Goal: Task Accomplishment & Management: Use online tool/utility

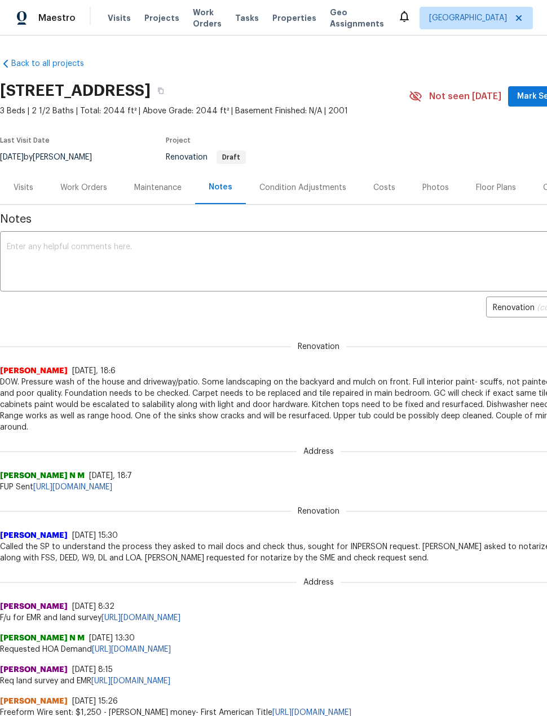
click at [151, 22] on span "Projects" at bounding box center [161, 17] width 35 height 11
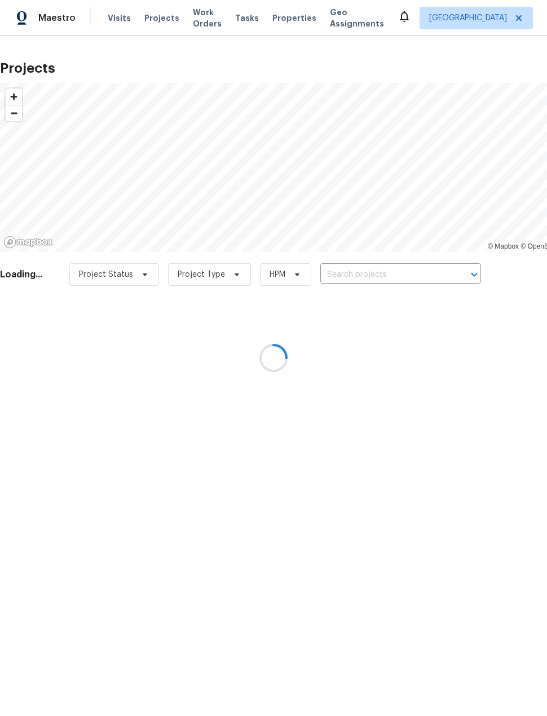
click at [397, 281] on div at bounding box center [273, 358] width 547 height 716
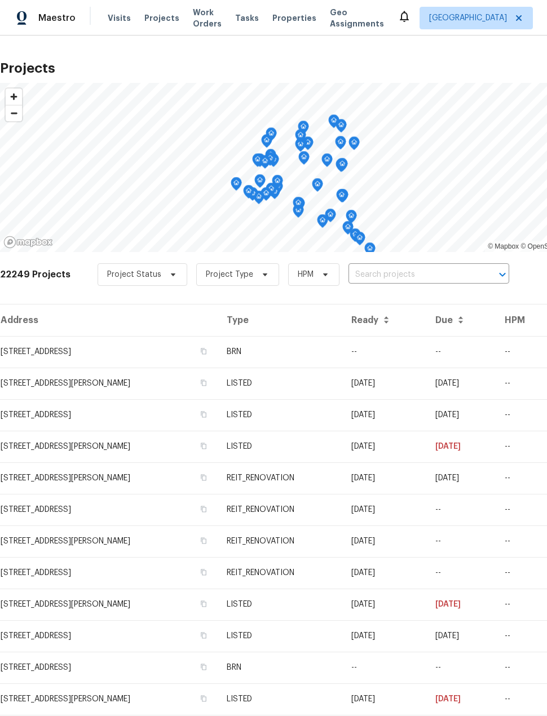
click at [417, 272] on input "text" at bounding box center [413, 274] width 129 height 17
type input "21415"
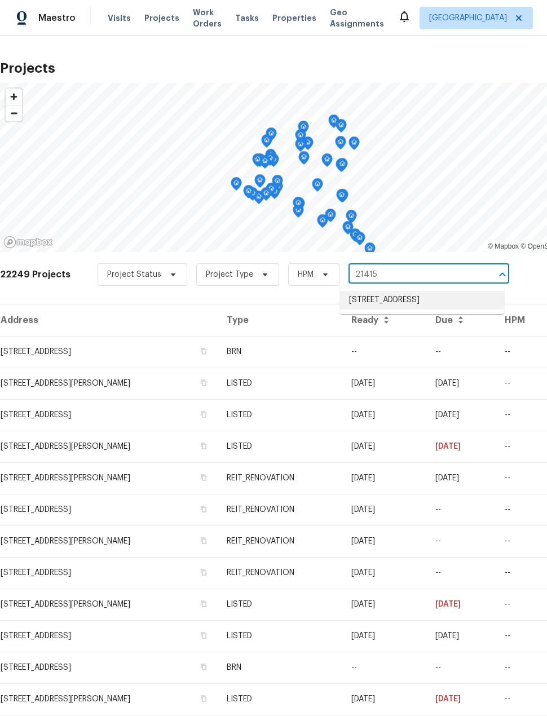
click at [464, 300] on li "[STREET_ADDRESS]" at bounding box center [422, 300] width 164 height 19
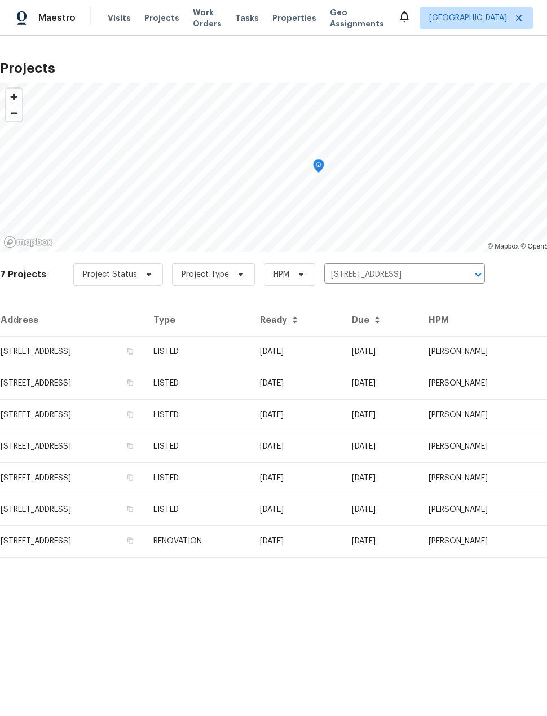
click at [55, 351] on td "[STREET_ADDRESS]" at bounding box center [72, 352] width 144 height 32
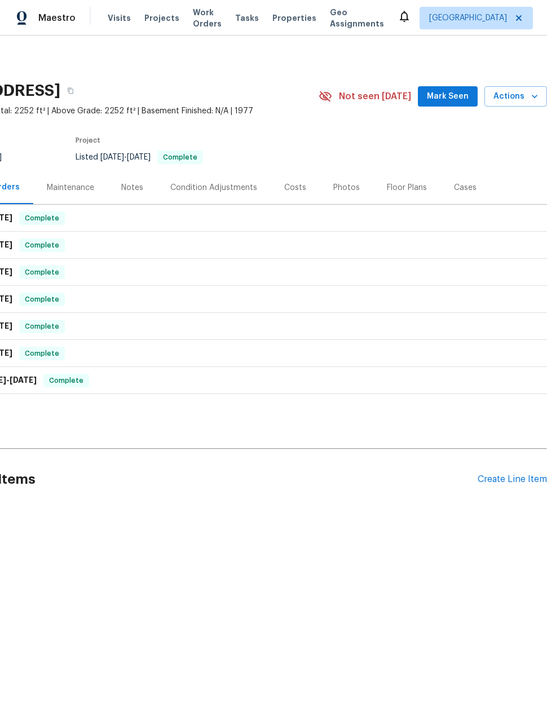
scroll to position [0, 90]
click at [522, 474] on div "Create Line Item" at bounding box center [512, 479] width 69 height 11
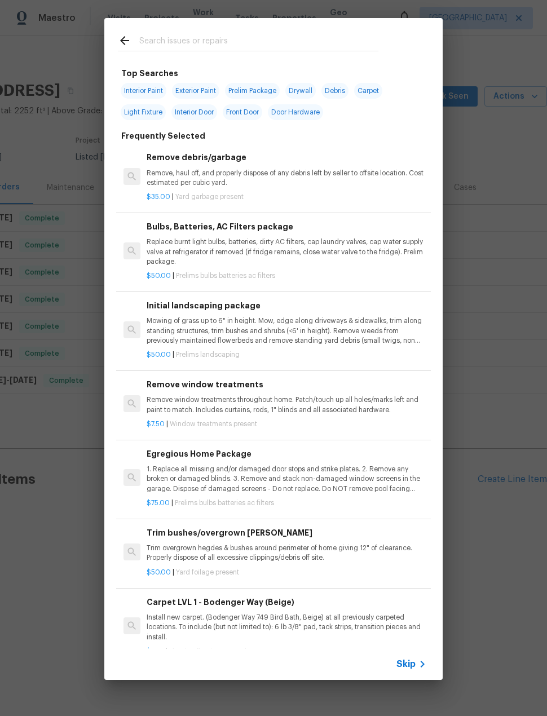
click at [276, 35] on input "text" at bounding box center [258, 42] width 239 height 17
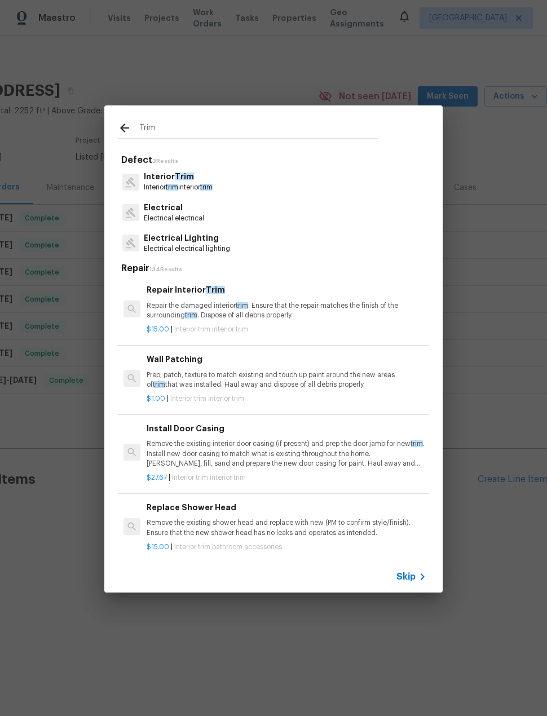
type input "Trim"
click at [372, 174] on div "Interior Trim Interior trim interior trim" at bounding box center [273, 181] width 311 height 30
click at [343, 191] on div "Interior Trim Interior trim interior trim" at bounding box center [273, 181] width 311 height 30
click at [349, 182] on div "Interior Trim Interior trim interior trim" at bounding box center [273, 181] width 311 height 30
click at [268, 174] on div "Interior Trim Interior trim interior trim" at bounding box center [273, 181] width 311 height 30
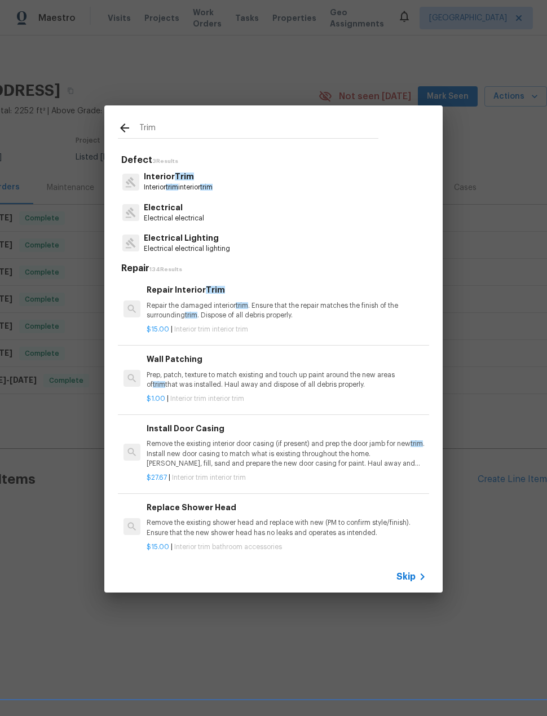
click at [213, 189] on span "trim" at bounding box center [206, 187] width 12 height 7
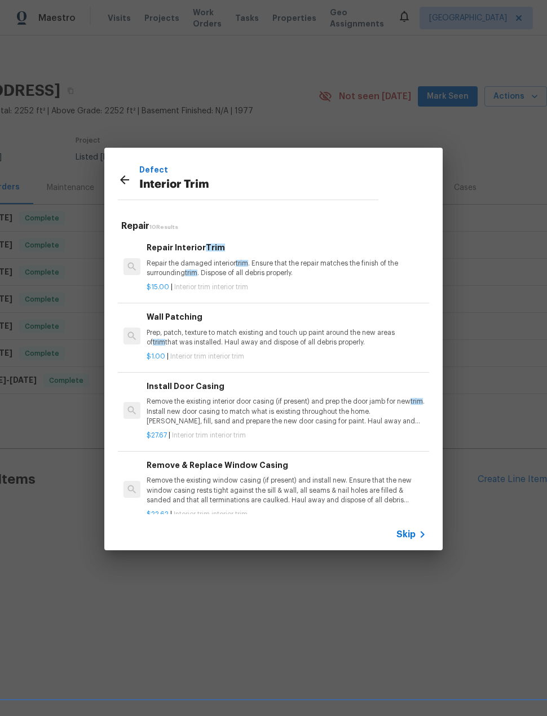
click at [385, 279] on div "$15.00 | Interior trim interior trim" at bounding box center [287, 285] width 280 height 14
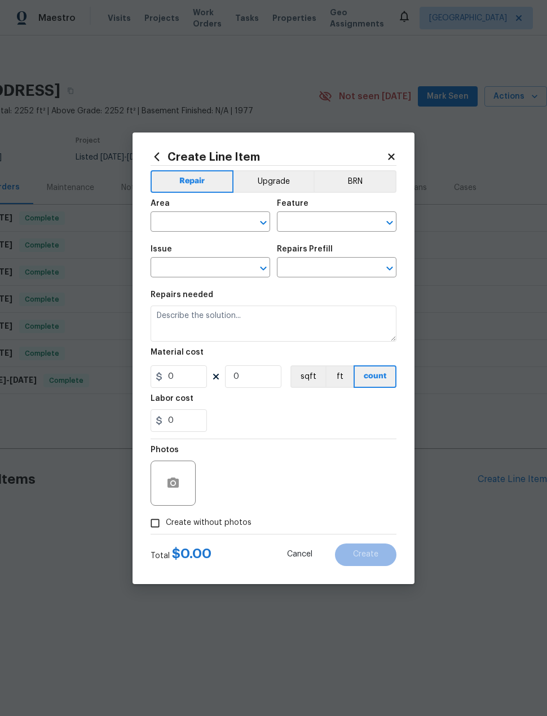
type input "Interior Trim"
type input "Repair Interior Trim $15.00"
type textarea "Repair the damaged interior trim. Ensure that the repair matches the finish of …"
type input "15"
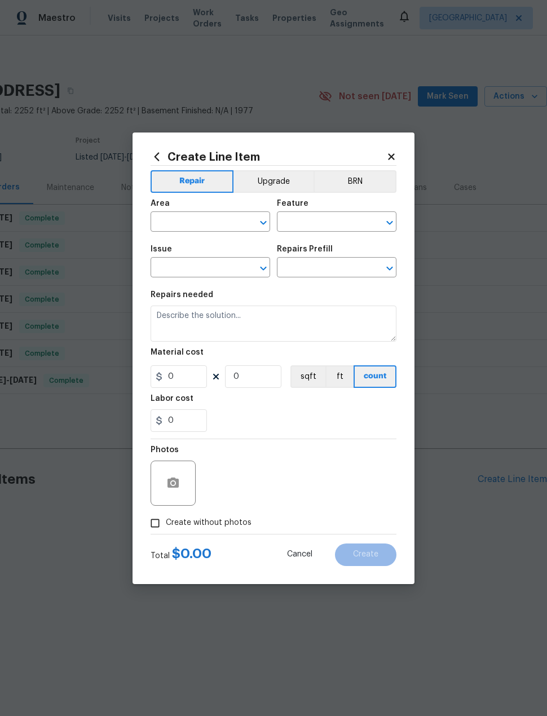
type input "1"
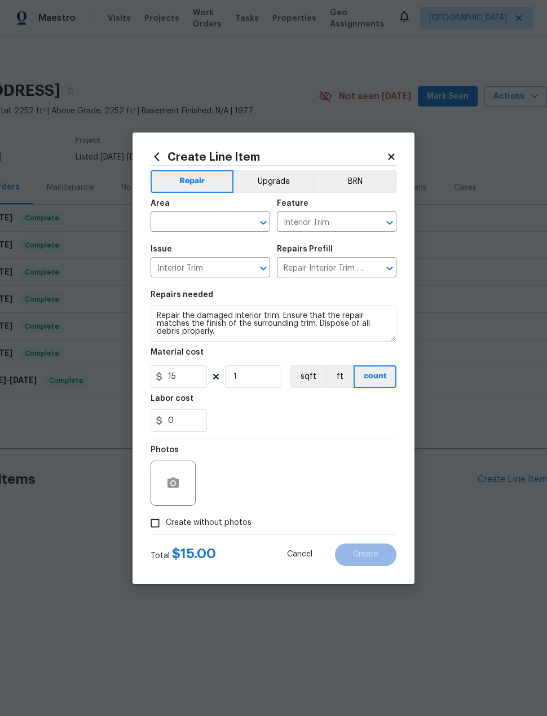
click at [199, 226] on input "text" at bounding box center [195, 222] width 88 height 17
click at [214, 249] on li "Kitchen" at bounding box center [211, 248] width 120 height 19
type input "Kitchen"
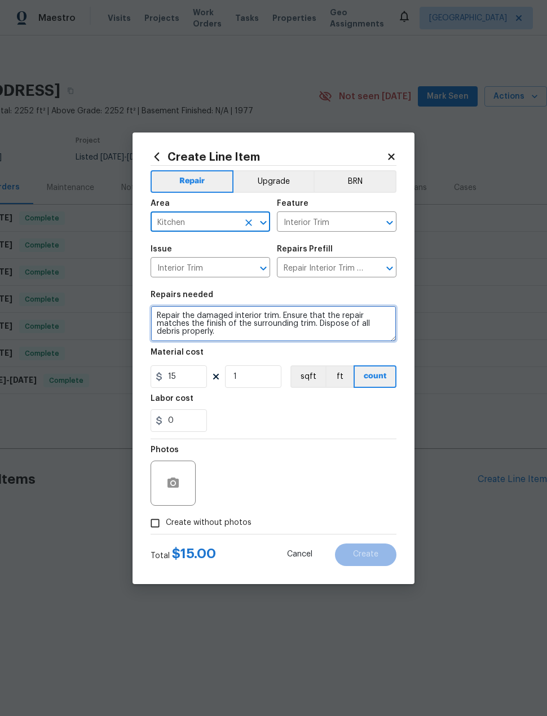
click at [229, 334] on textarea "Repair the damaged interior trim. Ensure that the repair matches the finish of …" at bounding box center [274, 324] width 246 height 36
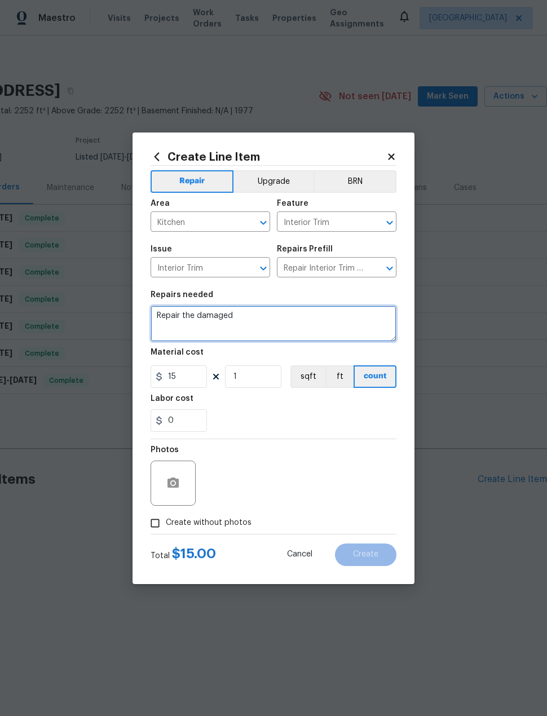
type textarea "Repair the"
type textarea "Install trim around oven @;"
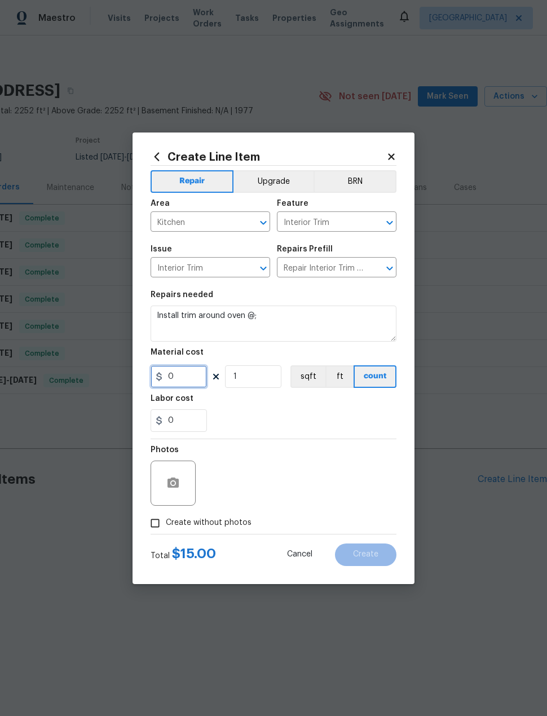
type input "0"
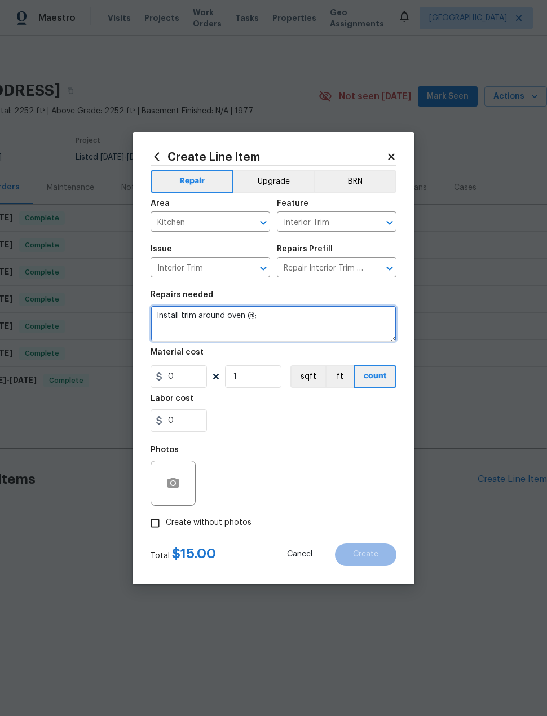
click at [296, 319] on textarea "Install trim around oven @;" at bounding box center [274, 324] width 246 height 36
type textarea "Install trim around oven and secure oven."
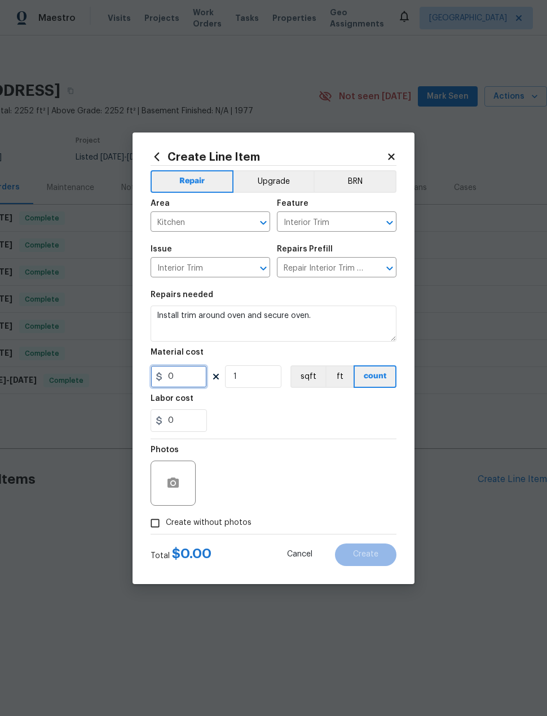
click at [183, 382] on input "0" at bounding box center [179, 376] width 56 height 23
type input "75"
click at [314, 440] on div "Photos" at bounding box center [274, 475] width 246 height 73
click at [372, 301] on div "Repairs needed" at bounding box center [274, 298] width 246 height 15
click at [153, 525] on input "Create without photos" at bounding box center [154, 523] width 21 height 21
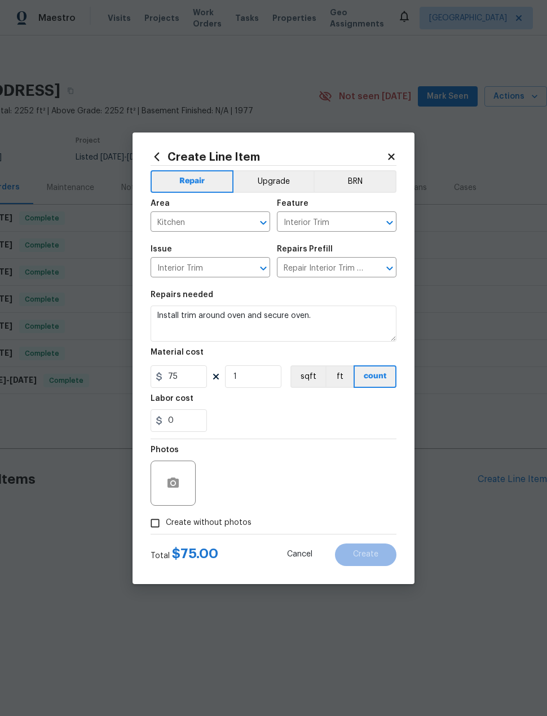
checkbox input "true"
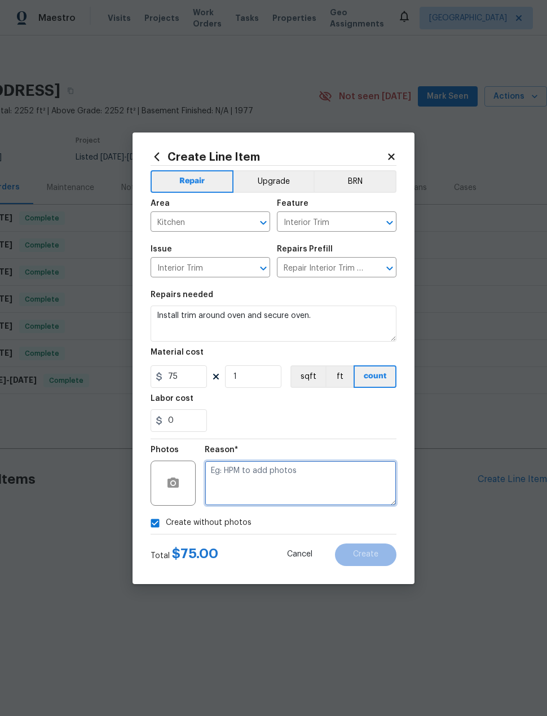
click at [311, 481] on textarea at bounding box center [301, 483] width 192 height 45
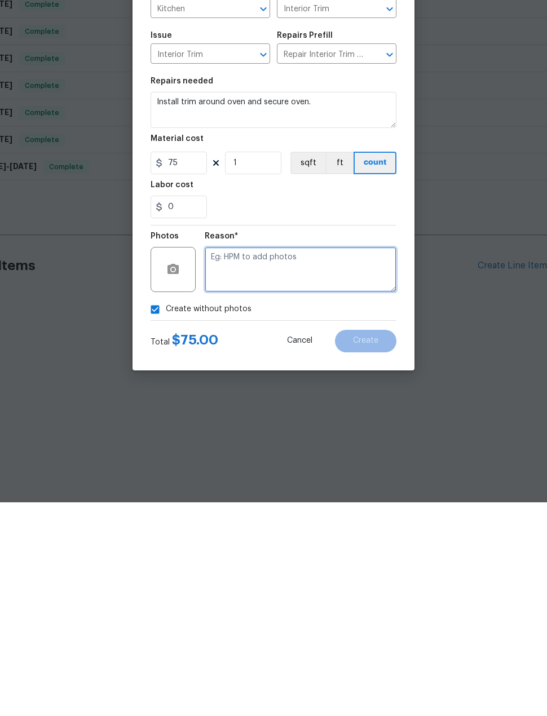
scroll to position [0, 0]
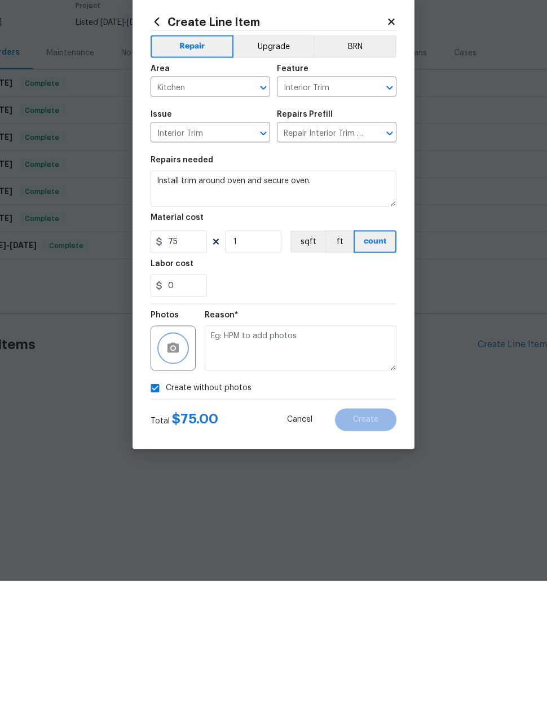
click at [177, 477] on icon "button" at bounding box center [173, 484] width 14 height 14
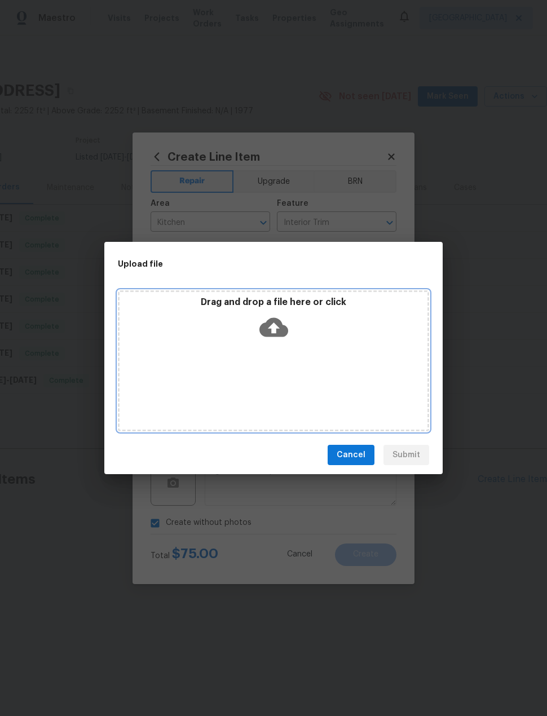
click at [264, 327] on icon at bounding box center [273, 327] width 29 height 19
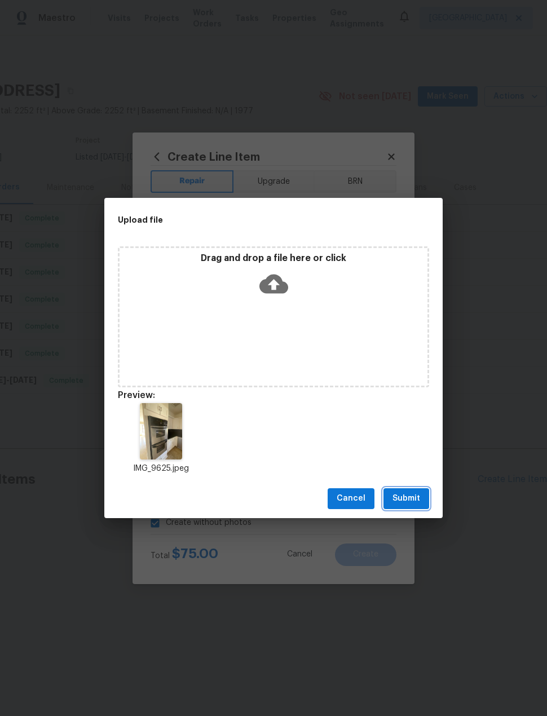
click at [413, 499] on span "Submit" at bounding box center [407, 499] width 28 height 14
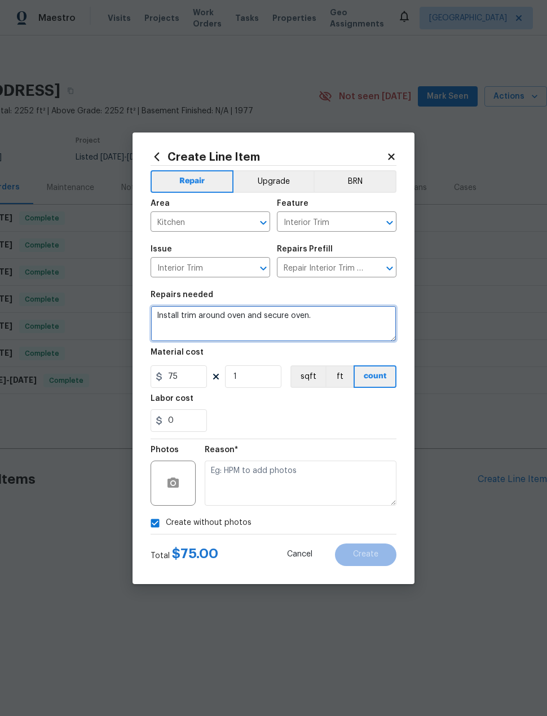
click at [363, 324] on textarea "Install trim around oven and secure oven." at bounding box center [274, 324] width 246 height 36
type textarea "Install trim around oven and secure oven. Replace 1 bulb in"
checkbox input "false"
type textarea "Install trim around oven and secure oven. Replace 1 bulb in dining room"
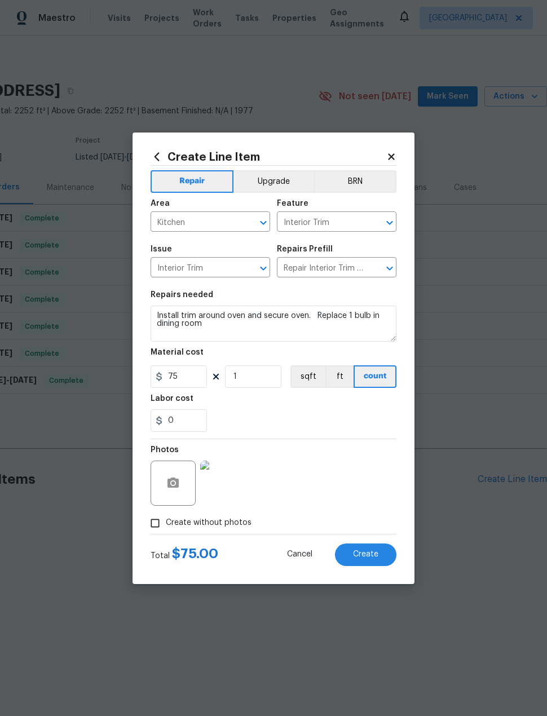
click at [296, 417] on div "0" at bounding box center [274, 420] width 246 height 23
click at [167, 489] on icon "button" at bounding box center [173, 484] width 14 height 14
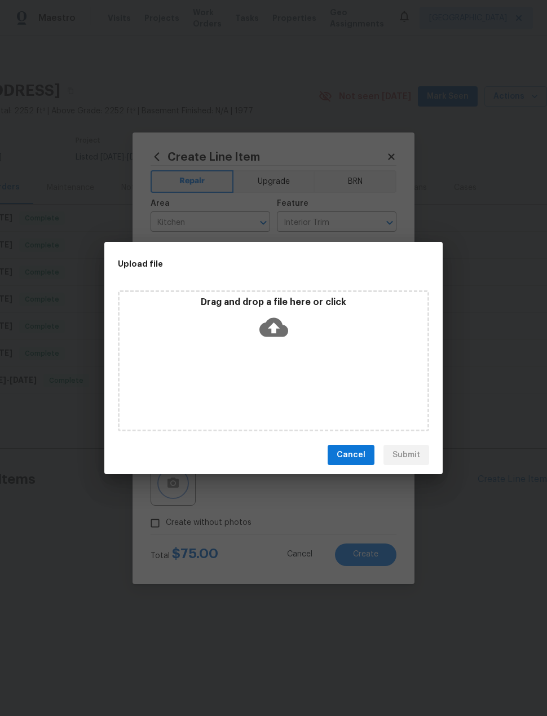
click at [342, 217] on div "Upload file Drag and drop a file here or click Cancel Submit" at bounding box center [273, 358] width 547 height 716
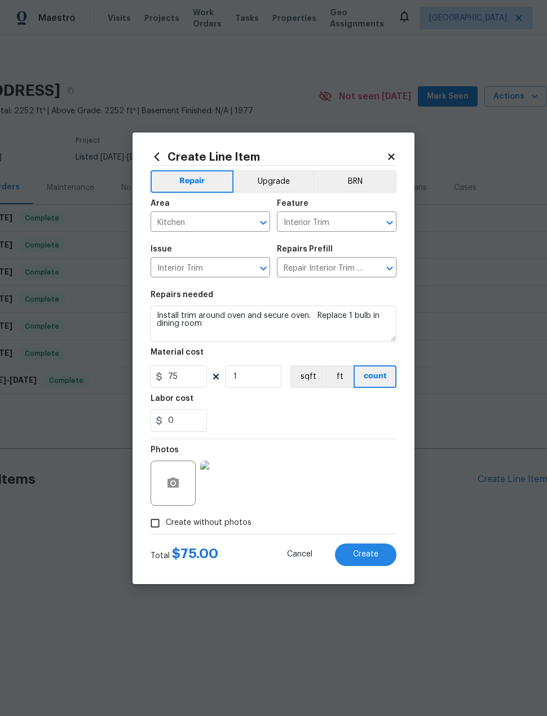
click at [376, 558] on span "Create" at bounding box center [365, 554] width 25 height 8
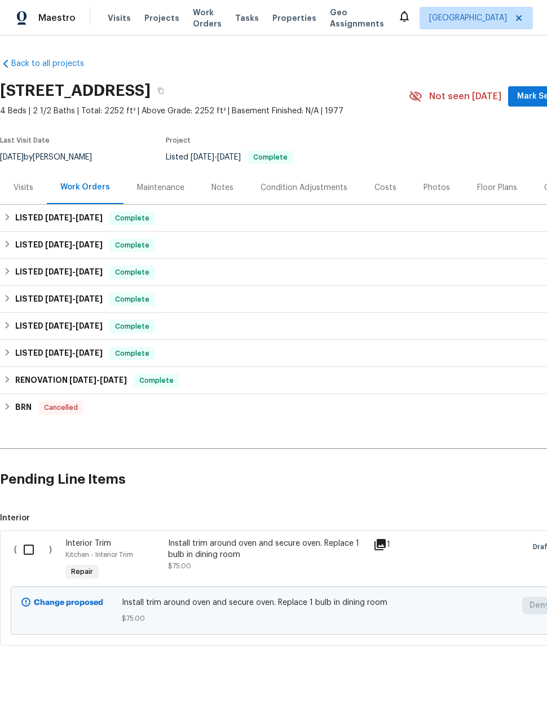
click at [30, 551] on input "checkbox" at bounding box center [33, 550] width 32 height 24
checkbox input "true"
click at [463, 687] on span "Create Work Order" at bounding box center [482, 688] width 75 height 14
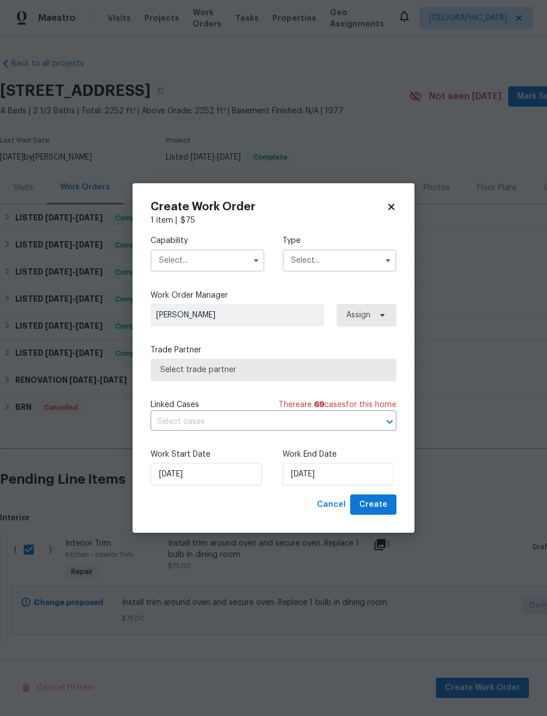
click at [214, 263] on input "text" at bounding box center [208, 260] width 114 height 23
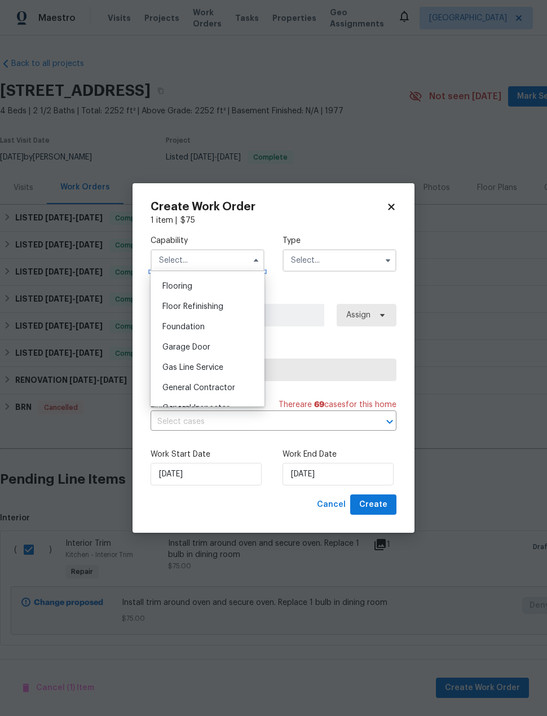
scroll to position [444, 0]
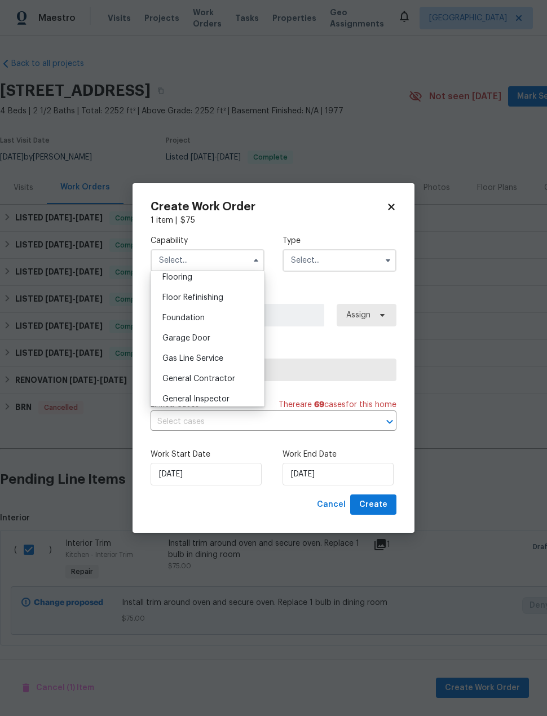
click at [236, 381] on div "General Contractor" at bounding box center [207, 379] width 108 height 20
type input "General Contractor"
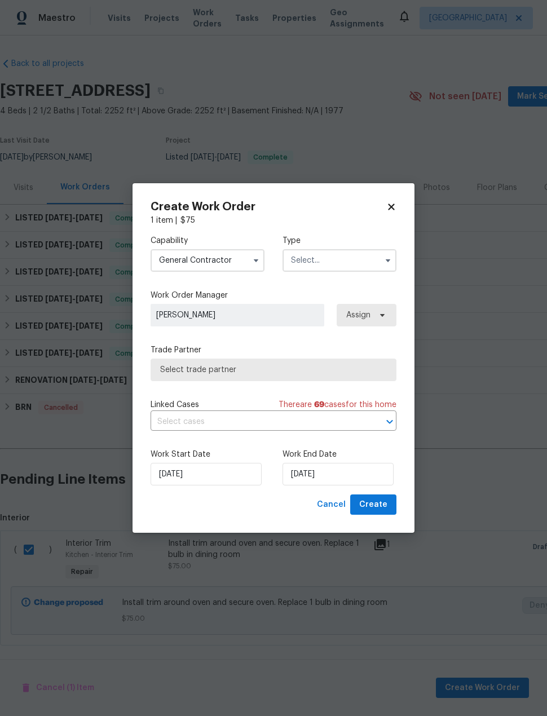
click at [345, 259] on input "text" at bounding box center [340, 260] width 114 height 23
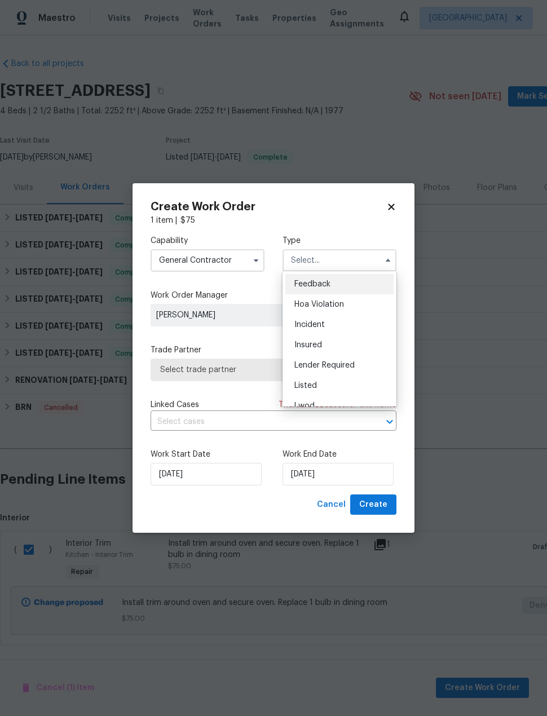
click at [350, 390] on div "Listed" at bounding box center [339, 386] width 108 height 20
type input "Listed"
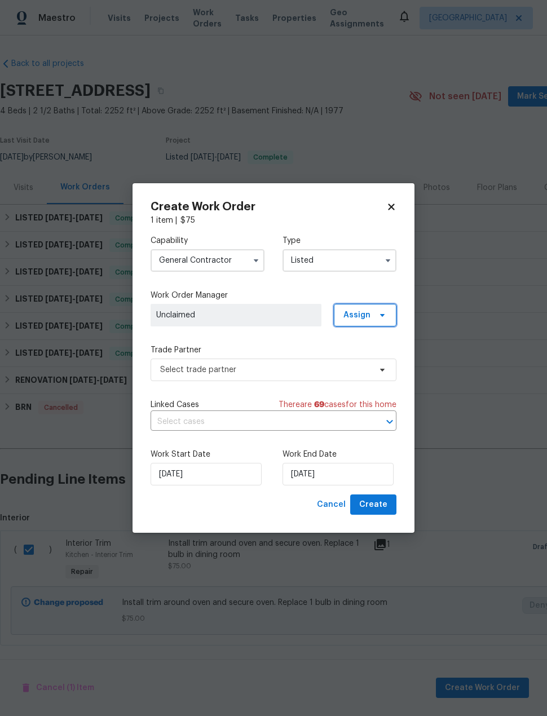
click at [371, 323] on span "Assign" at bounding box center [365, 315] width 63 height 23
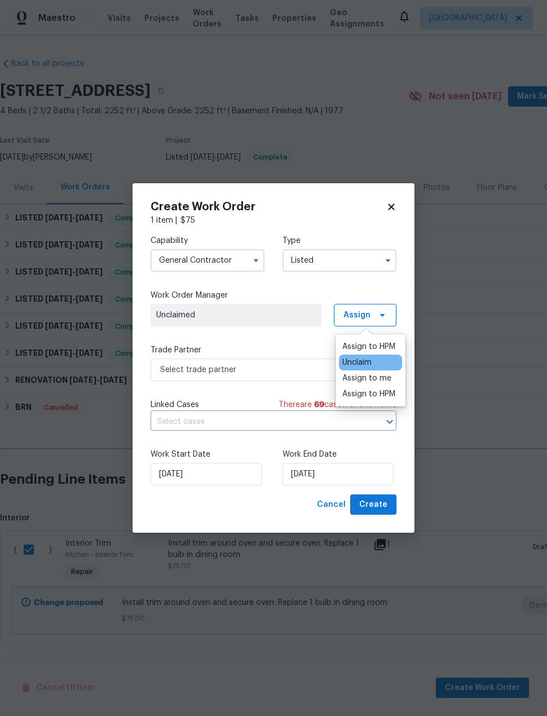
click at [390, 347] on div "Assign to HPM" at bounding box center [368, 346] width 53 height 11
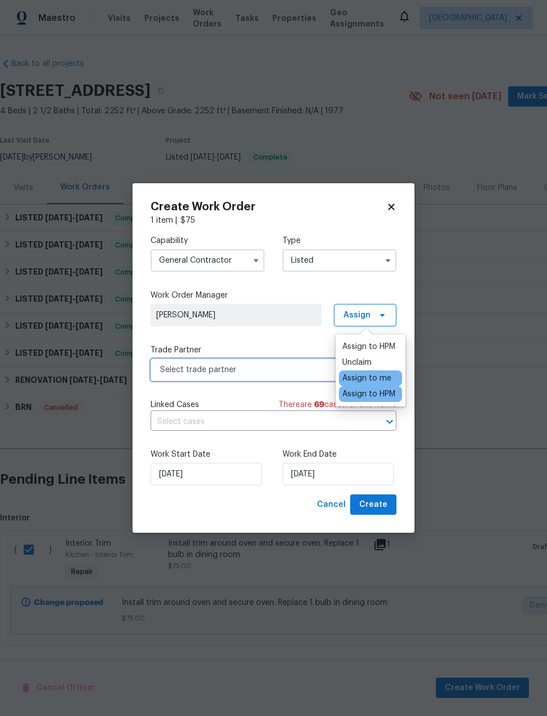
click at [286, 365] on span "Select trade partner" at bounding box center [265, 369] width 210 height 11
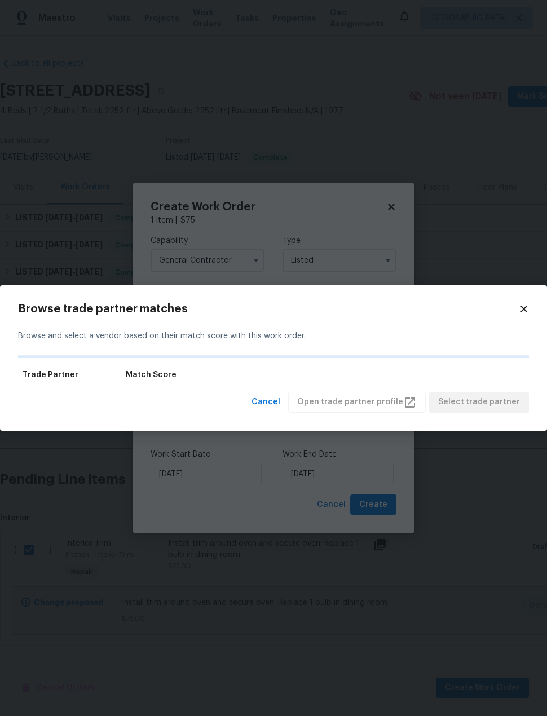
click at [297, 376] on div "Trade Partner Match Score" at bounding box center [273, 375] width 511 height 34
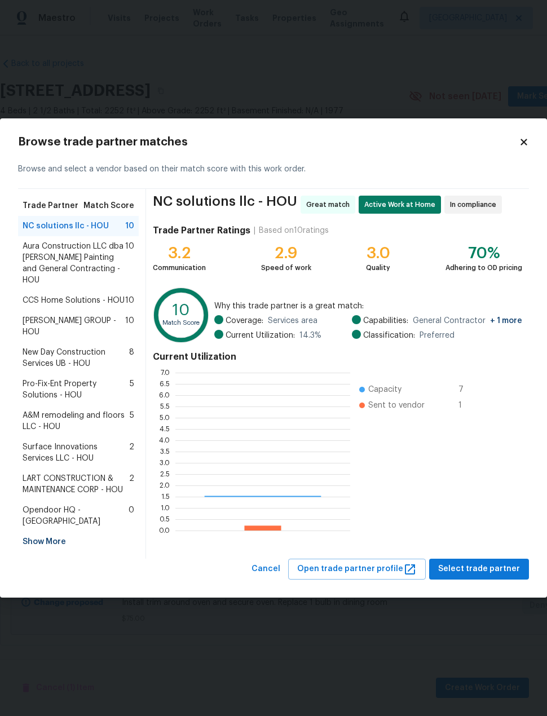
scroll to position [158, 175]
click at [496, 562] on span "Select trade partner" at bounding box center [479, 569] width 82 height 14
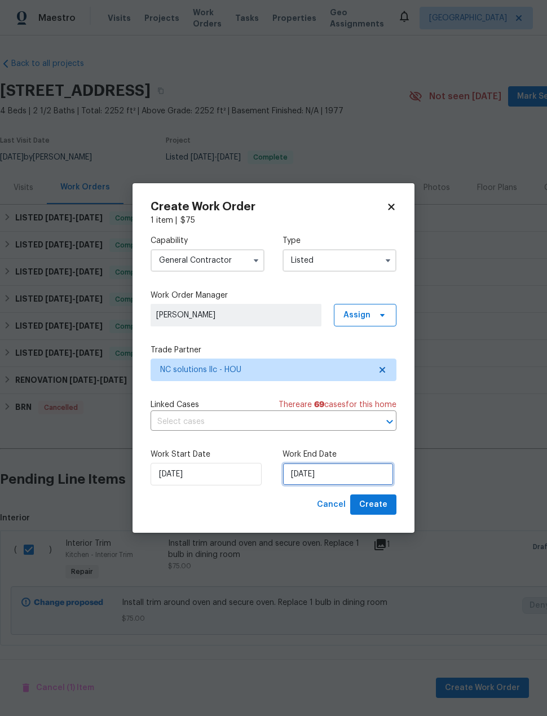
click at [376, 474] on input "[DATE]" at bounding box center [338, 474] width 111 height 23
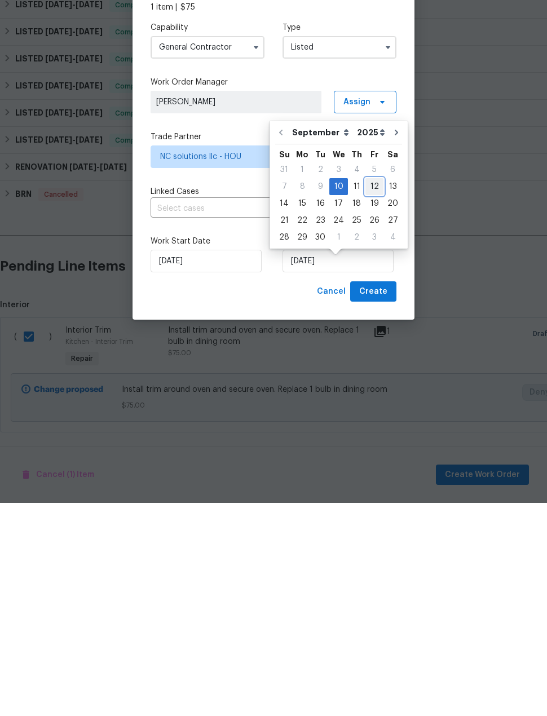
click at [371, 392] on div "12" at bounding box center [374, 400] width 18 height 16
type input "[DATE]"
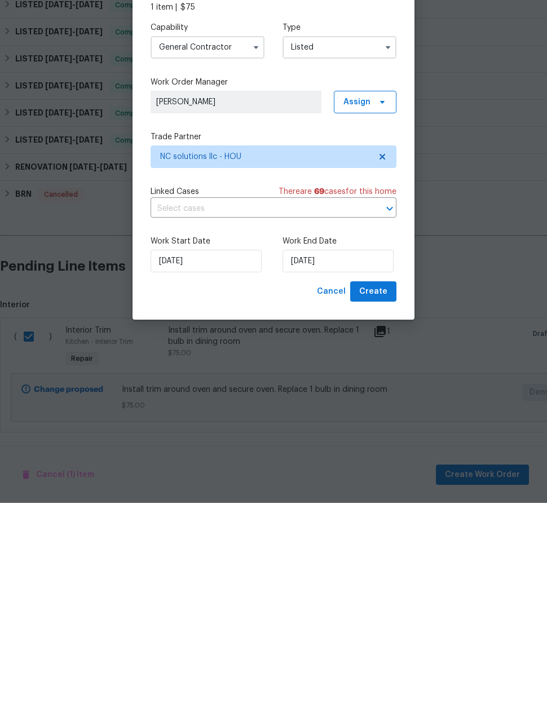
scroll to position [6, 0]
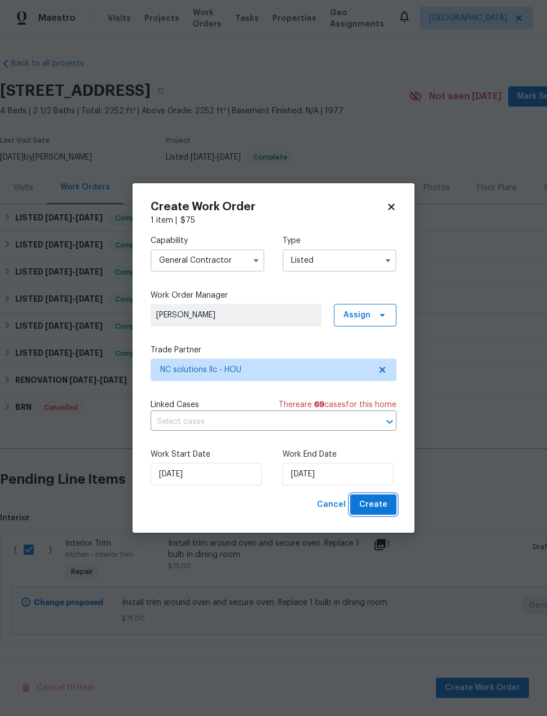
click at [384, 508] on span "Create" at bounding box center [373, 505] width 28 height 14
checkbox input "false"
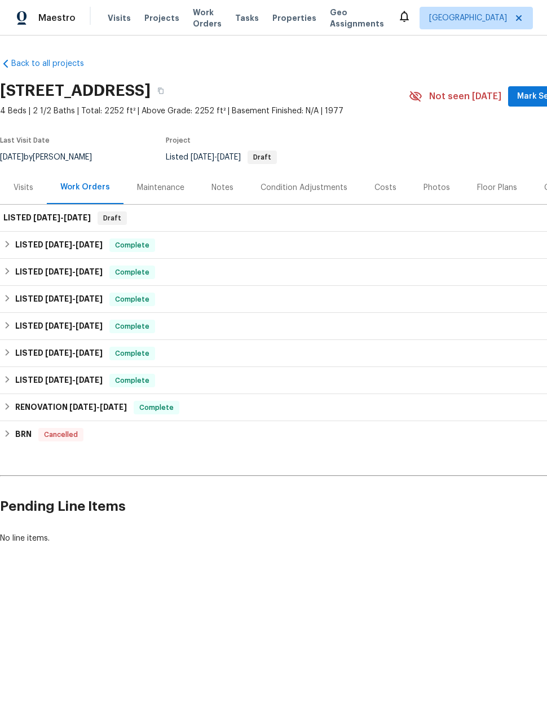
scroll to position [0, 0]
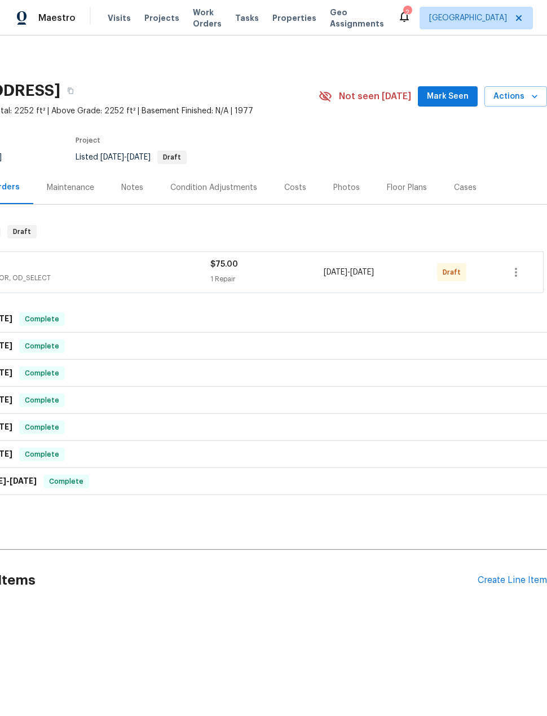
scroll to position [0, 90]
click at [510, 275] on icon "button" at bounding box center [516, 273] width 14 height 14
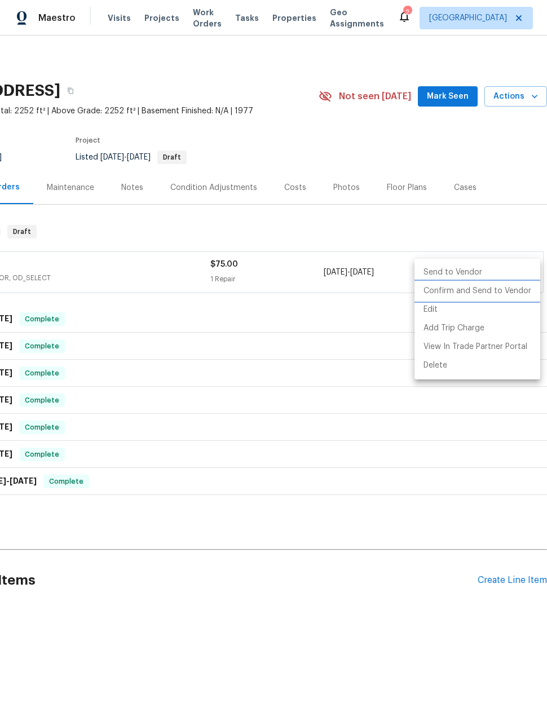
click at [500, 298] on li "Confirm and Send to Vendor" at bounding box center [478, 291] width 126 height 19
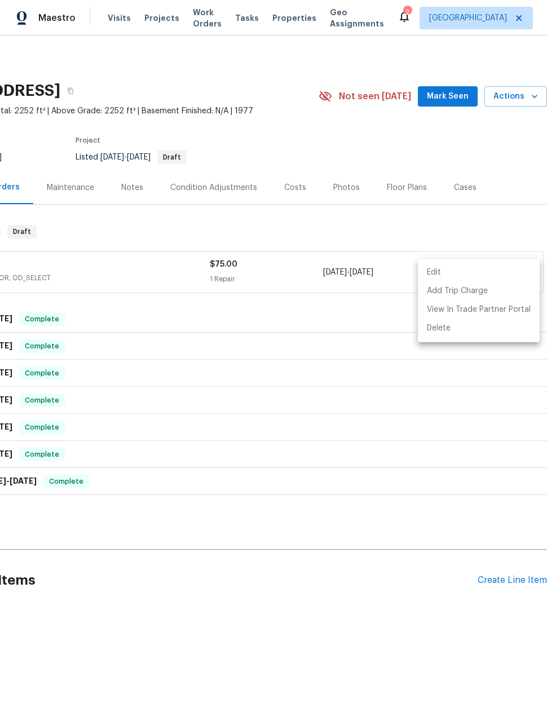
click at [30, 277] on div at bounding box center [273, 358] width 547 height 716
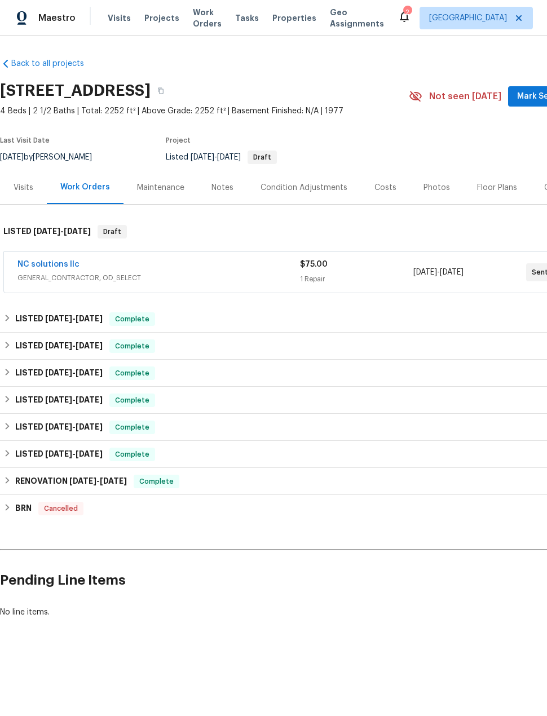
scroll to position [0, 0]
click at [53, 267] on link "NC solutions llc" at bounding box center [48, 265] width 62 height 8
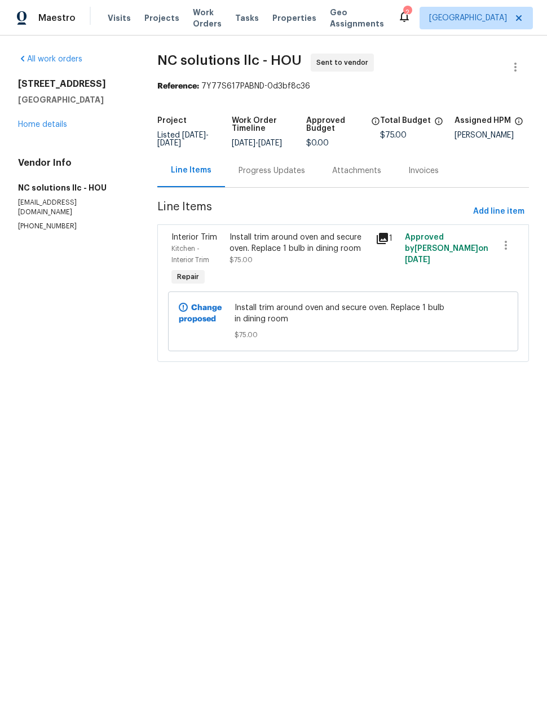
click at [314, 254] on div "Install trim around oven and secure oven. Replace 1 bulb in dining room" at bounding box center [299, 243] width 139 height 23
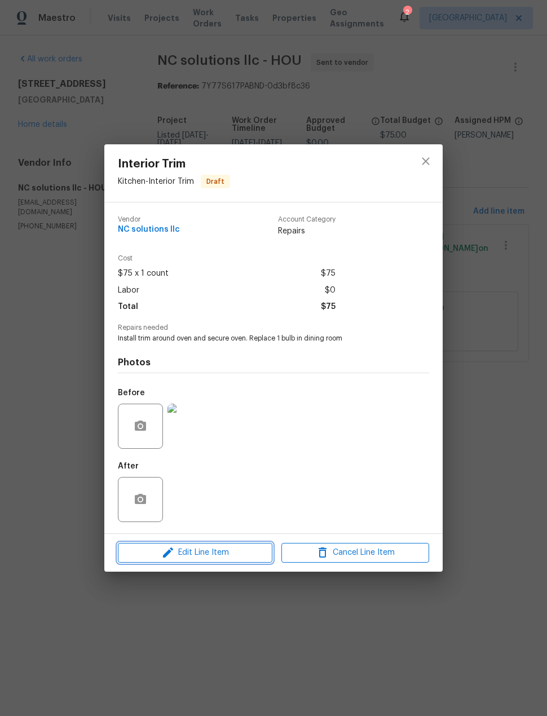
click at [219, 556] on span "Edit Line Item" at bounding box center [195, 553] width 148 height 14
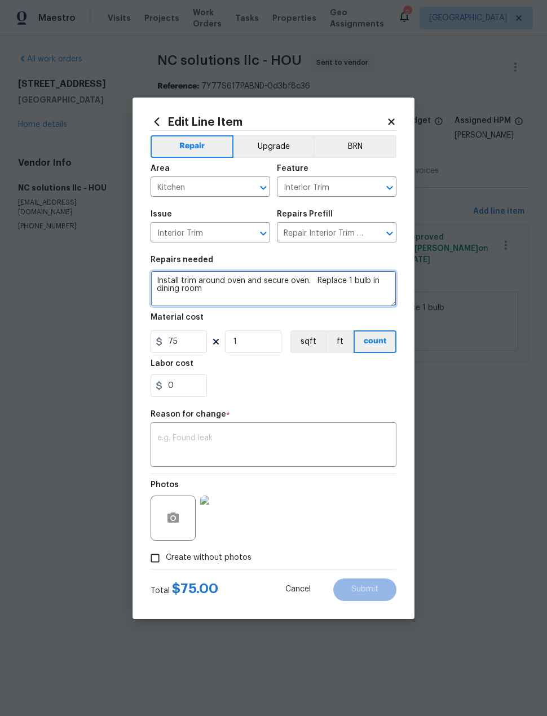
click at [242, 283] on textarea "Install trim around oven and secure oven. Replace 1 bulb in dining room" at bounding box center [274, 289] width 246 height 36
click at [303, 279] on textarea "Install trim around oven and paint. and secure oven. Replace 1 bulb in dining r…" at bounding box center [274, 289] width 246 height 36
type textarea "Install trim around oven and paint. Secure oven. Replace 1 bulb in dining room"
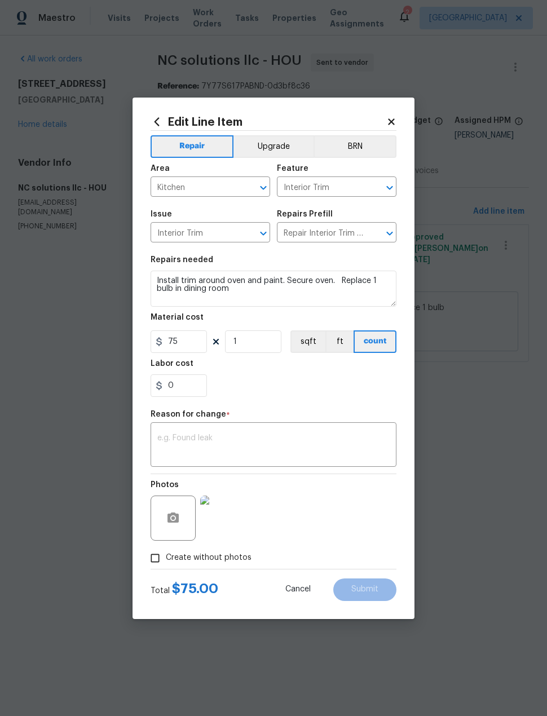
click at [322, 438] on textarea at bounding box center [273, 446] width 232 height 24
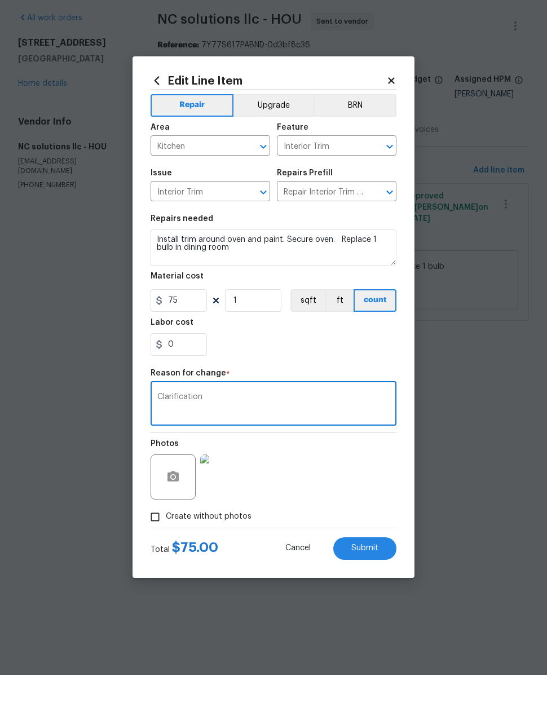
type textarea "Clarification"
click at [343, 474] on div "Photos" at bounding box center [274, 510] width 246 height 73
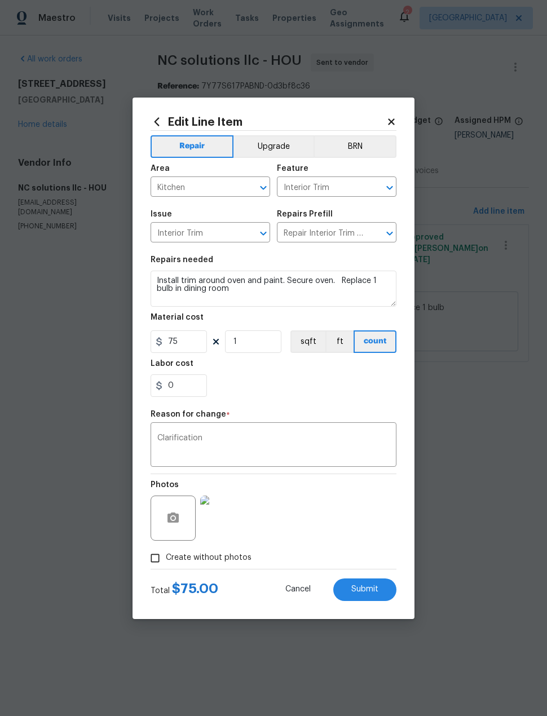
click at [379, 594] on button "Submit" at bounding box center [364, 590] width 63 height 23
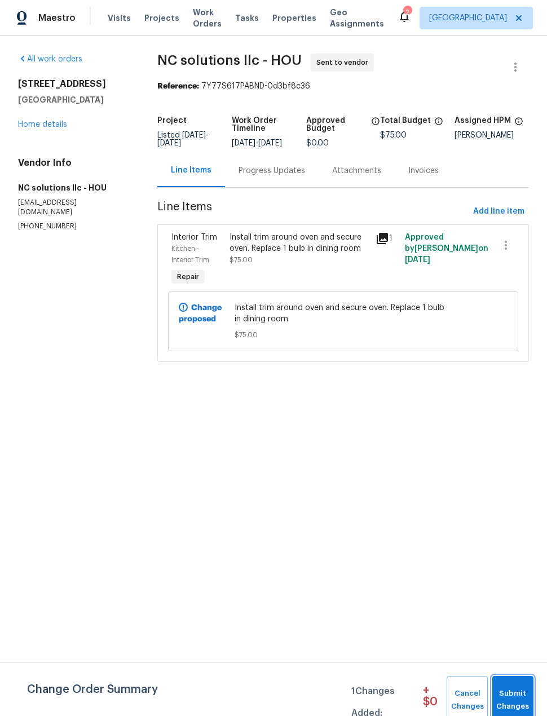
click at [516, 689] on span "Submit Changes" at bounding box center [513, 701] width 30 height 26
